Goal: Communication & Community: Answer question/provide support

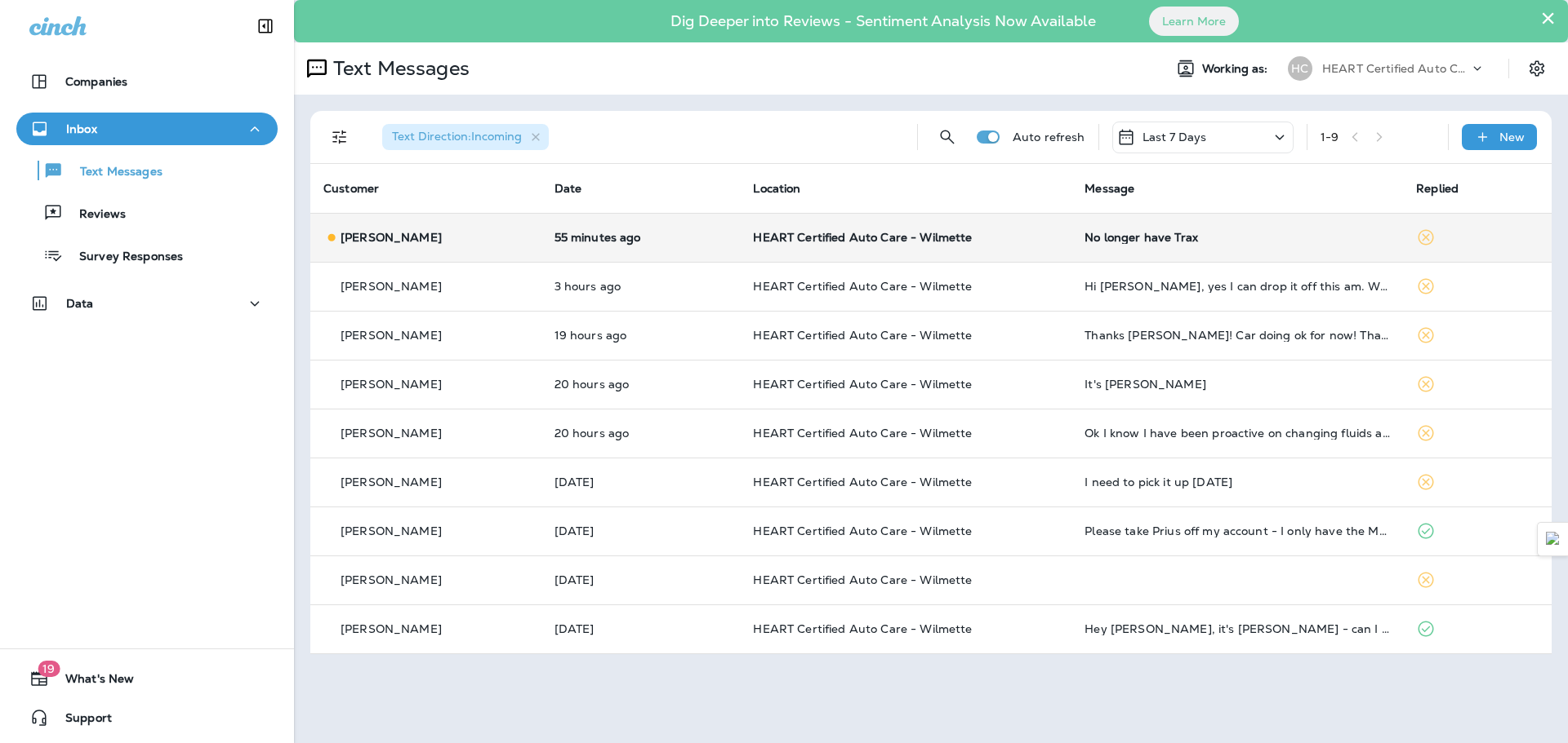
click at [487, 243] on div "[PERSON_NAME]" at bounding box center [426, 238] width 205 height 18
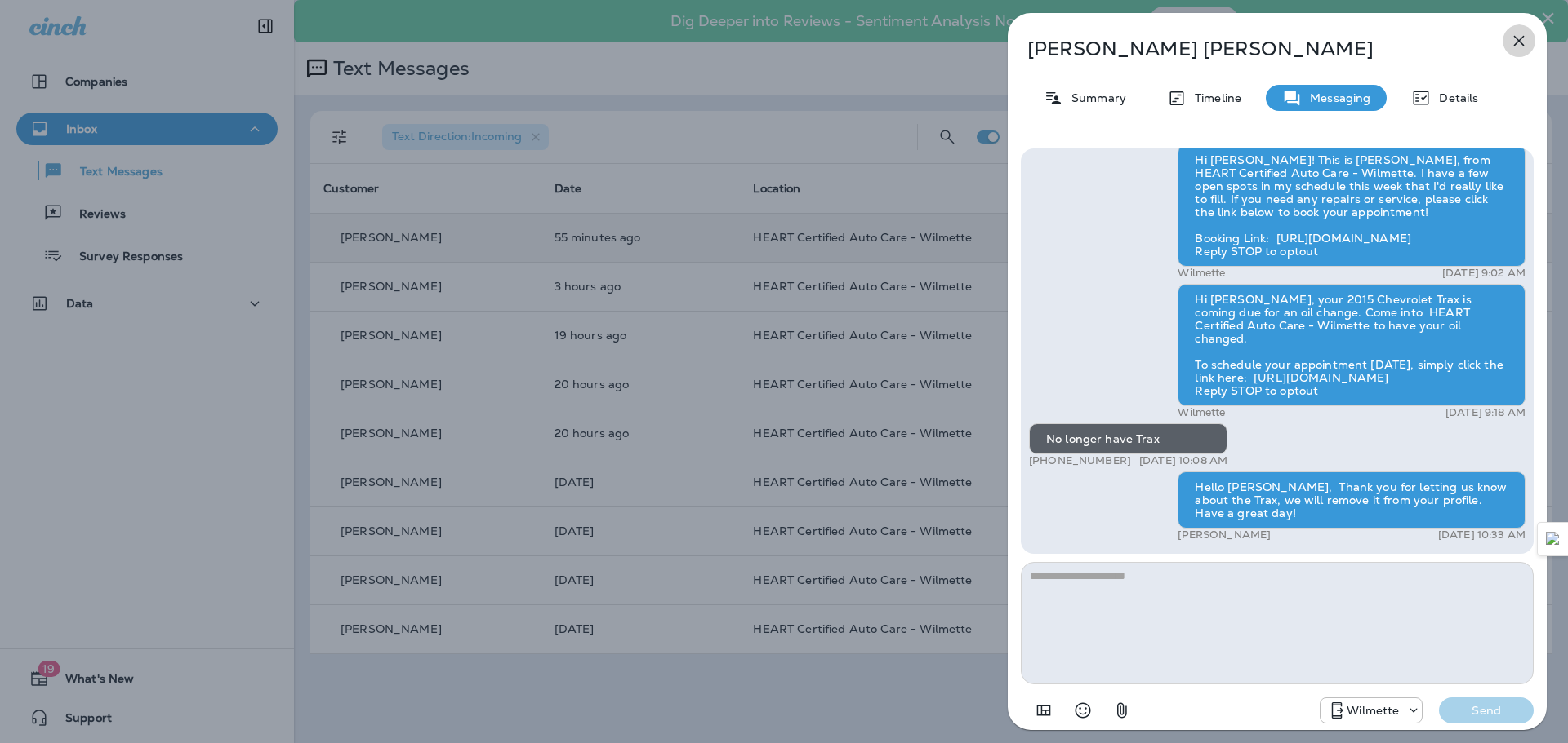
click at [1516, 45] on icon "button" at bounding box center [1518, 41] width 20 height 20
